Goal: Find contact information: Find contact information

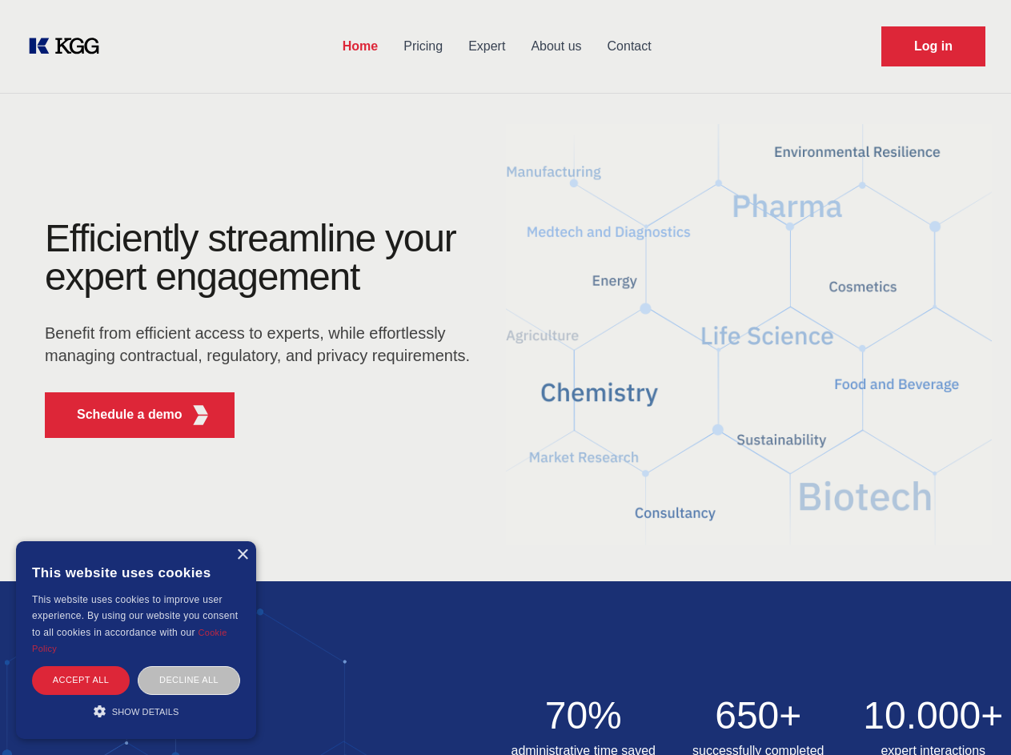
click at [505, 377] on div "Efficiently streamline your expert engagement Benefit from efficient access to …" at bounding box center [262, 334] width 487 height 231
click at [120, 415] on p "Schedule a demo" at bounding box center [130, 414] width 106 height 19
click at [242, 555] on div "× This website uses cookies This website uses cookies to improve user experienc…" at bounding box center [136, 640] width 240 height 198
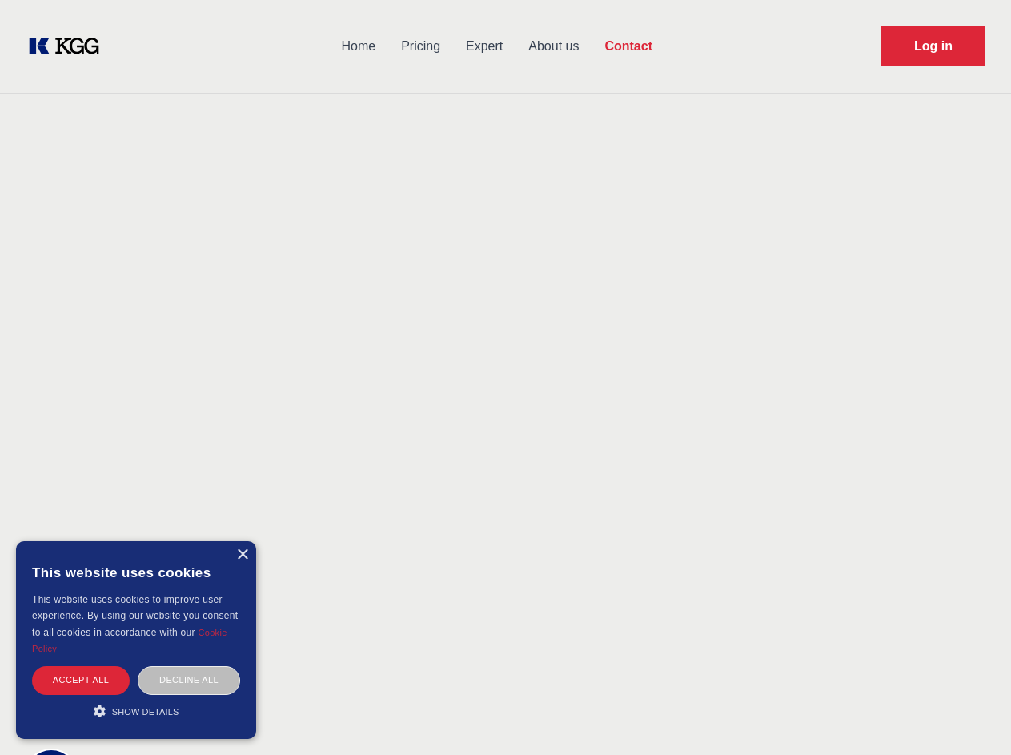
click at [81, 680] on div "Accept all" at bounding box center [81, 680] width 98 height 28
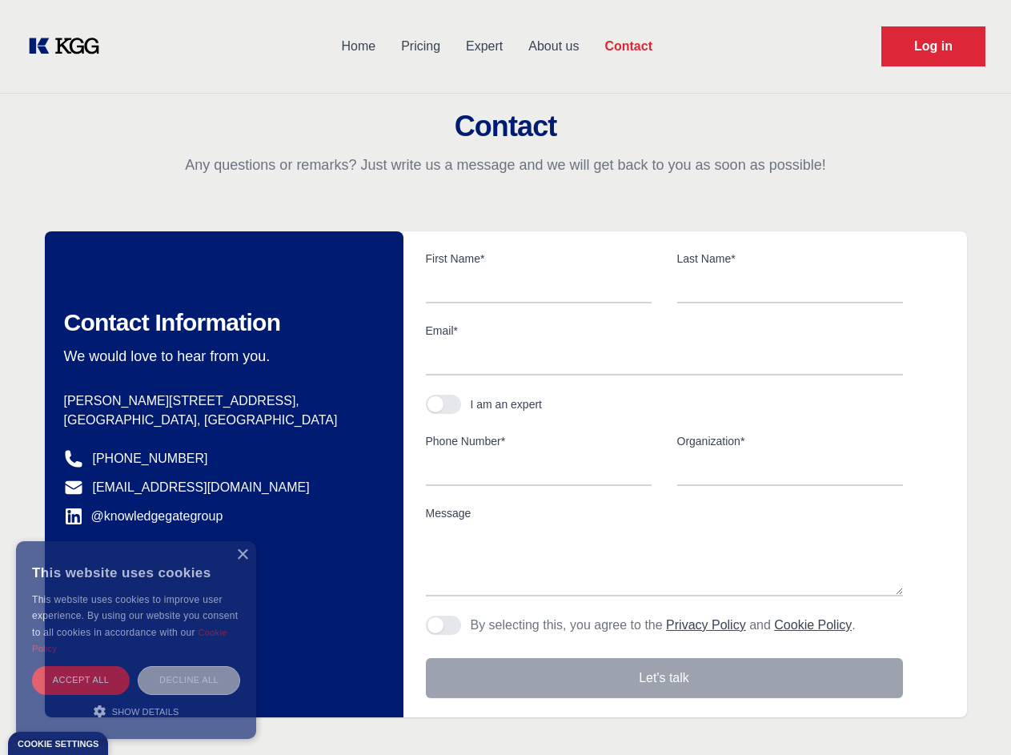
click at [189, 680] on div "Decline all" at bounding box center [189, 680] width 102 height 28
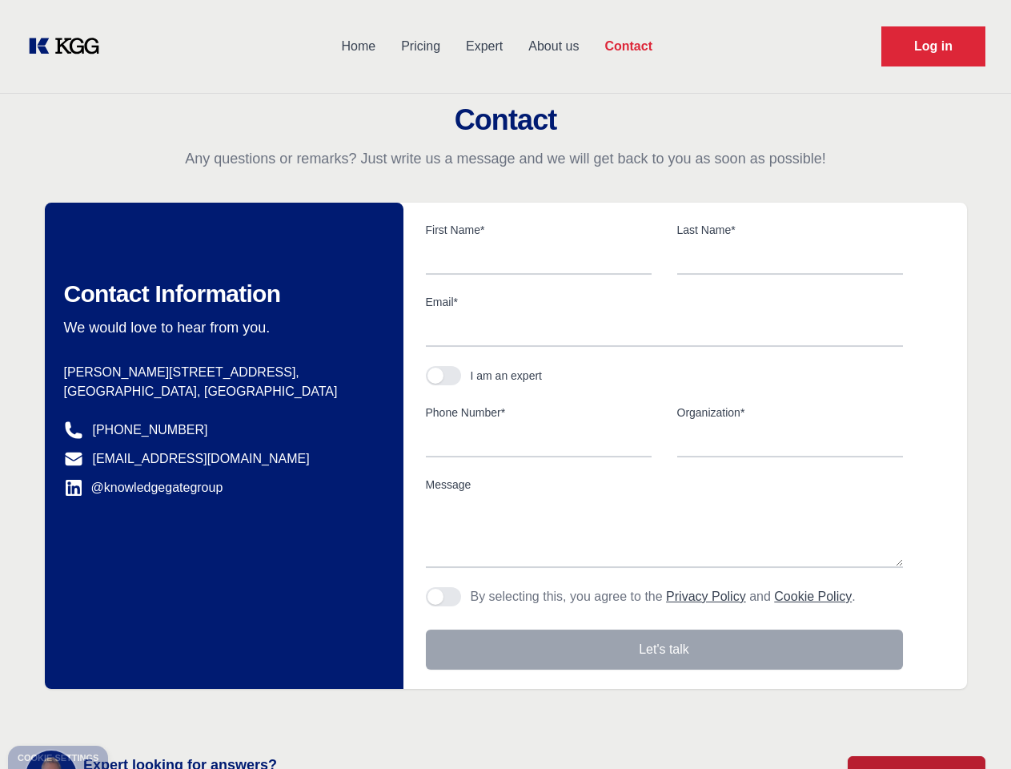
click at [136, 711] on main "Contact Any questions or remarks? Just write us a message and we will get back …" at bounding box center [505, 416] width 1011 height 833
